Goal: Find specific page/section: Find specific page/section

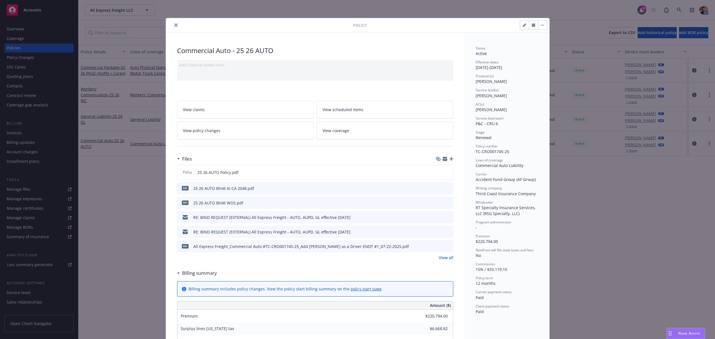
click at [174, 26] on icon "close" at bounding box center [175, 24] width 3 height 3
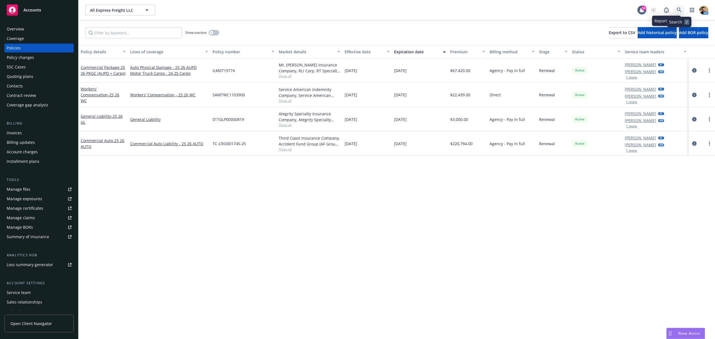
click at [679, 8] on icon at bounding box center [678, 10] width 5 height 5
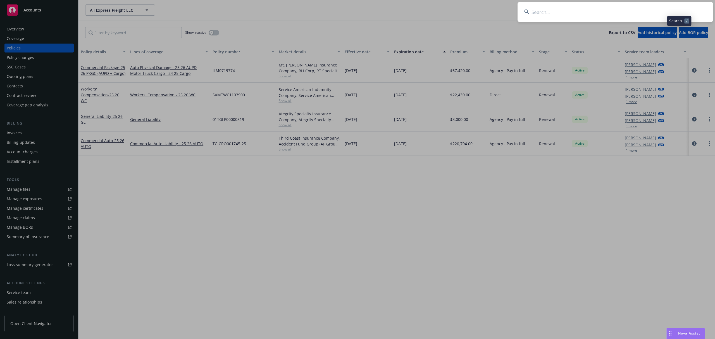
click at [672, 10] on input at bounding box center [614, 12] width 195 height 20
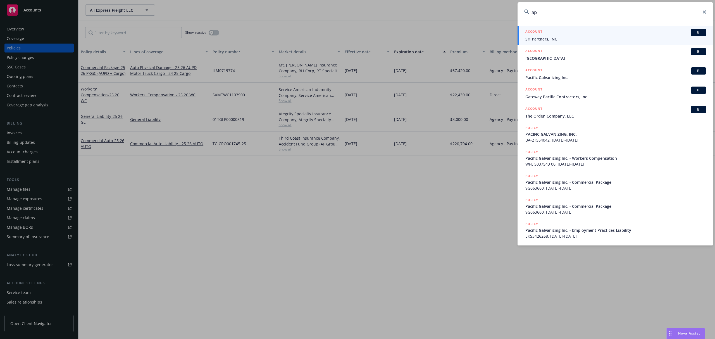
type input "a"
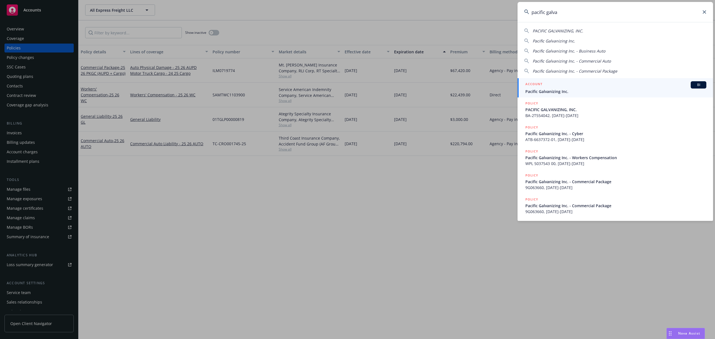
type input "pacific galva"
click at [543, 90] on span "Pacific Galvanizing Inc." at bounding box center [615, 91] width 181 height 6
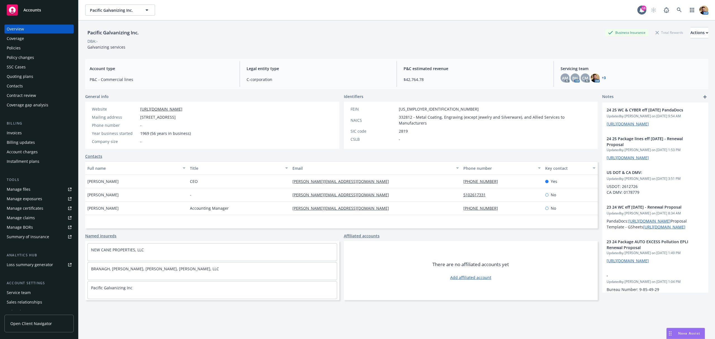
click at [36, 76] on div "Quoting plans" at bounding box center [39, 76] width 65 height 9
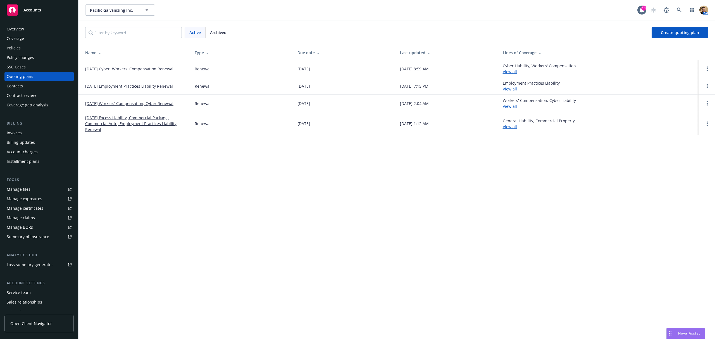
click at [113, 68] on link "09/01/25 Cyber, Workers' Compensation Renewal" at bounding box center [129, 69] width 88 height 6
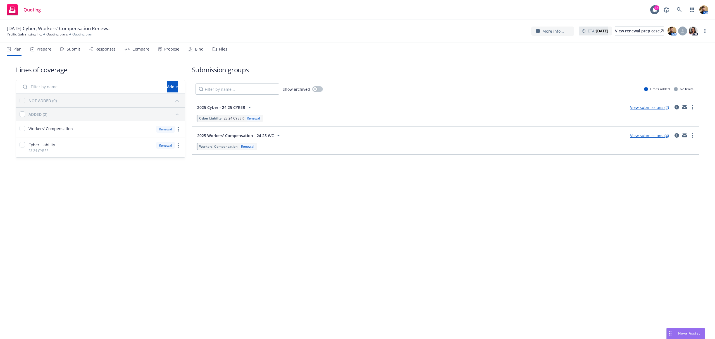
click at [70, 49] on div "Submit" at bounding box center [73, 49] width 13 height 4
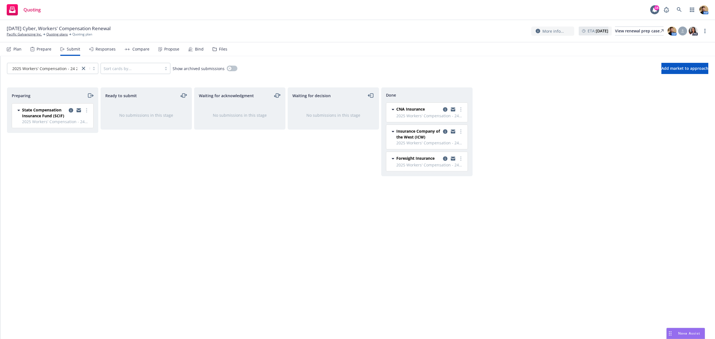
click at [104, 50] on div "Responses" at bounding box center [105, 49] width 20 height 4
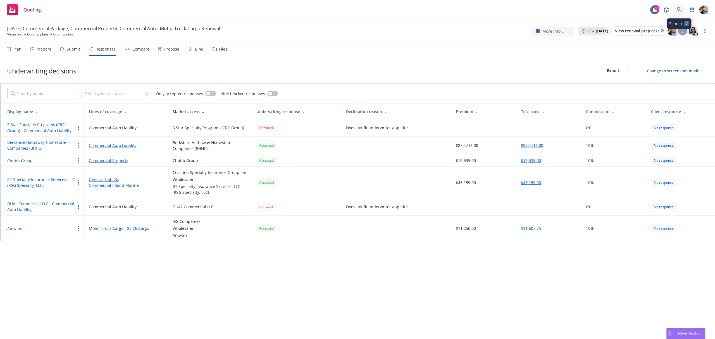
click at [678, 4] on link at bounding box center [678, 9] width 11 height 11
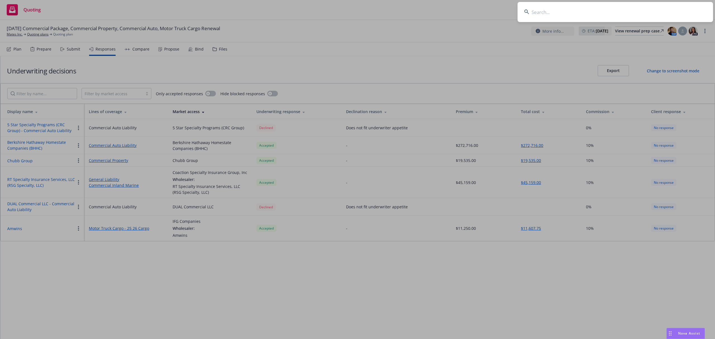
click at [668, 14] on input at bounding box center [614, 12] width 195 height 20
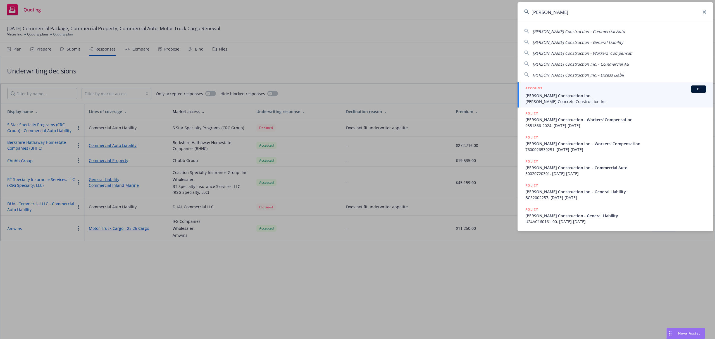
type input "ricardo marru"
click at [572, 96] on span "[PERSON_NAME] Construction Inc." at bounding box center [615, 96] width 181 height 6
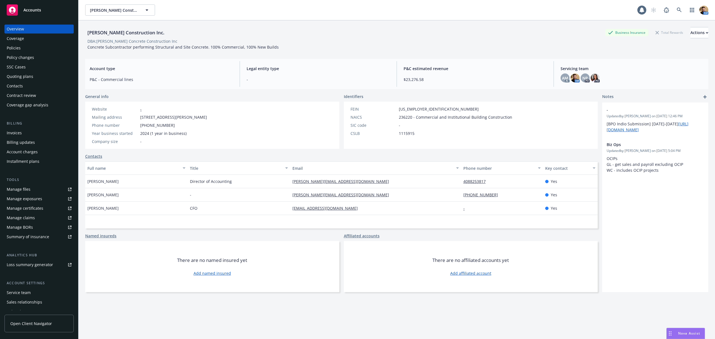
click at [22, 47] on div "Policies" at bounding box center [39, 48] width 65 height 9
